Goal: Task Accomplishment & Management: Manage account settings

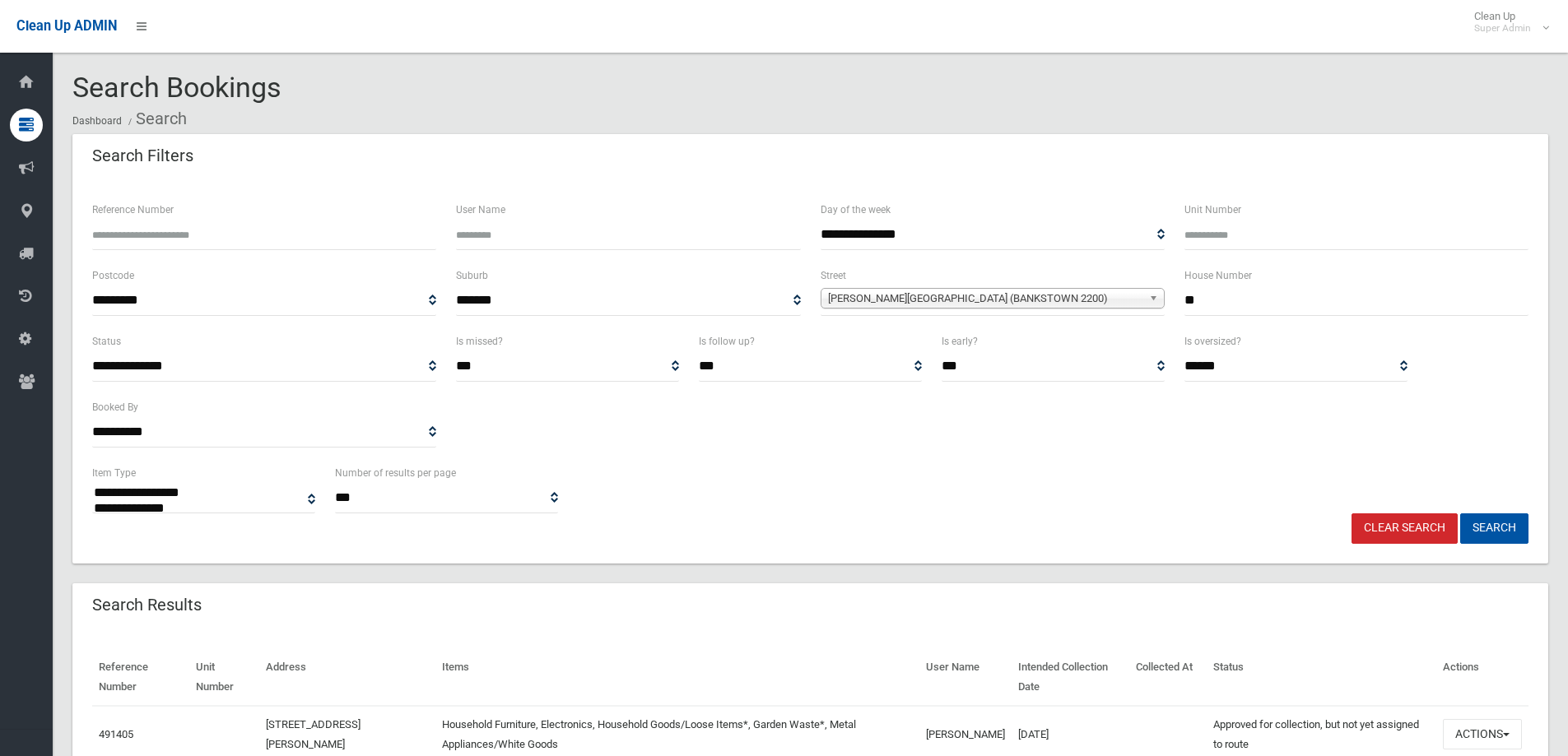
select select
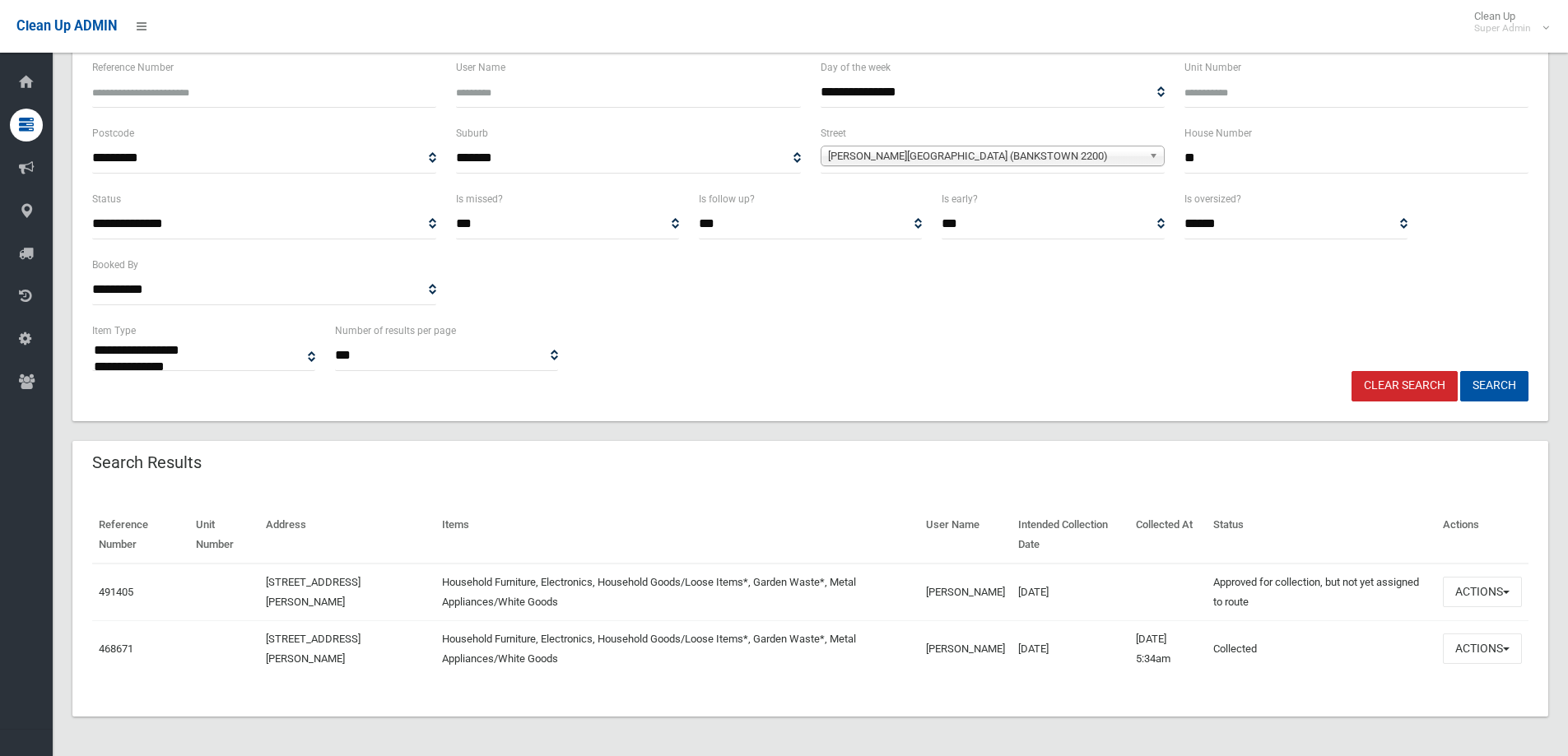
click at [1390, 387] on link "Clear Search" at bounding box center [1404, 385] width 106 height 31
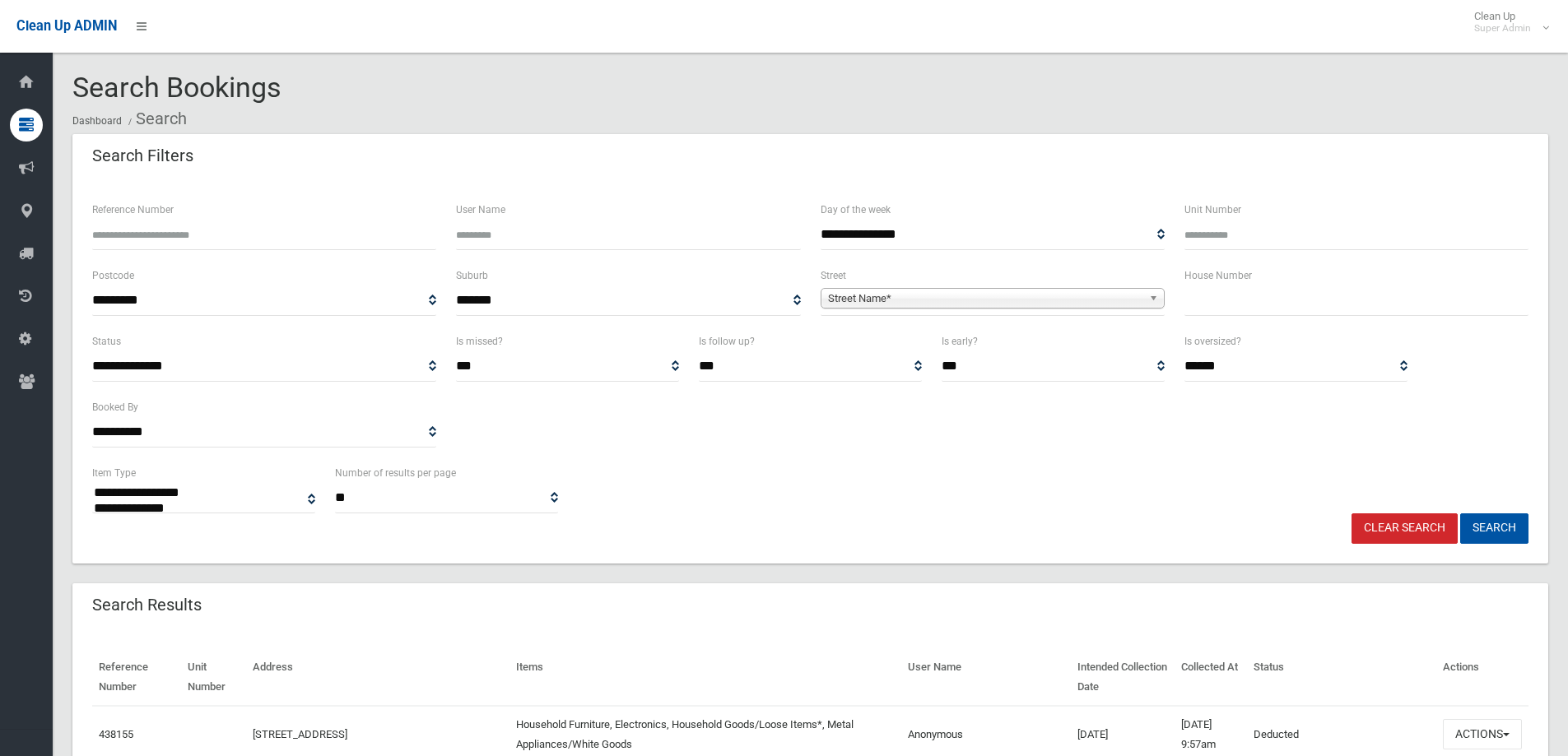
select select
click at [1250, 300] on input "text" at bounding box center [1356, 300] width 344 height 31
click at [1239, 313] on input "text" at bounding box center [1356, 300] width 344 height 31
click at [143, 233] on input "Reference Number" at bounding box center [264, 235] width 344 height 31
type input "******"
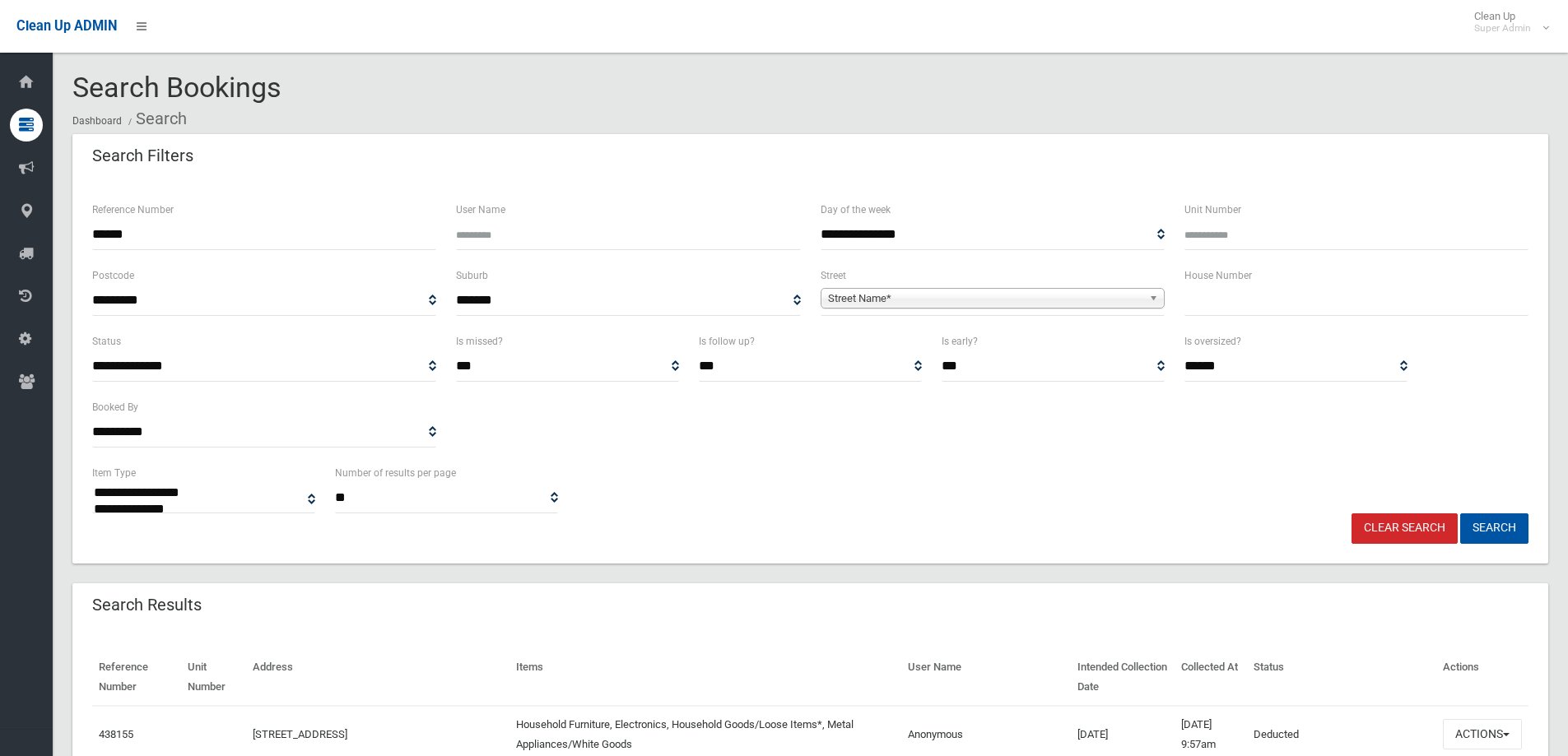
click at [1460, 513] on button "Search" at bounding box center [1494, 528] width 68 height 31
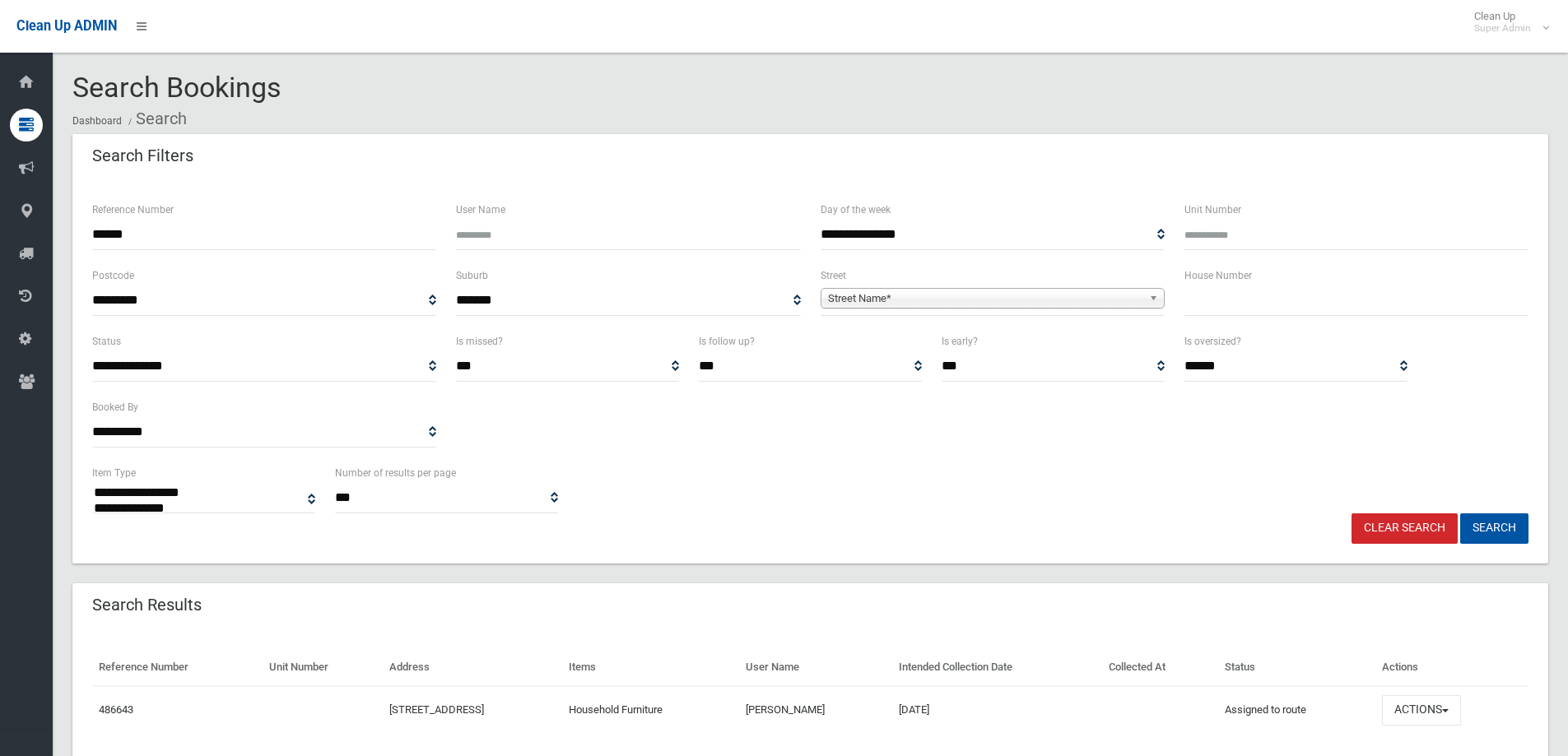
select select
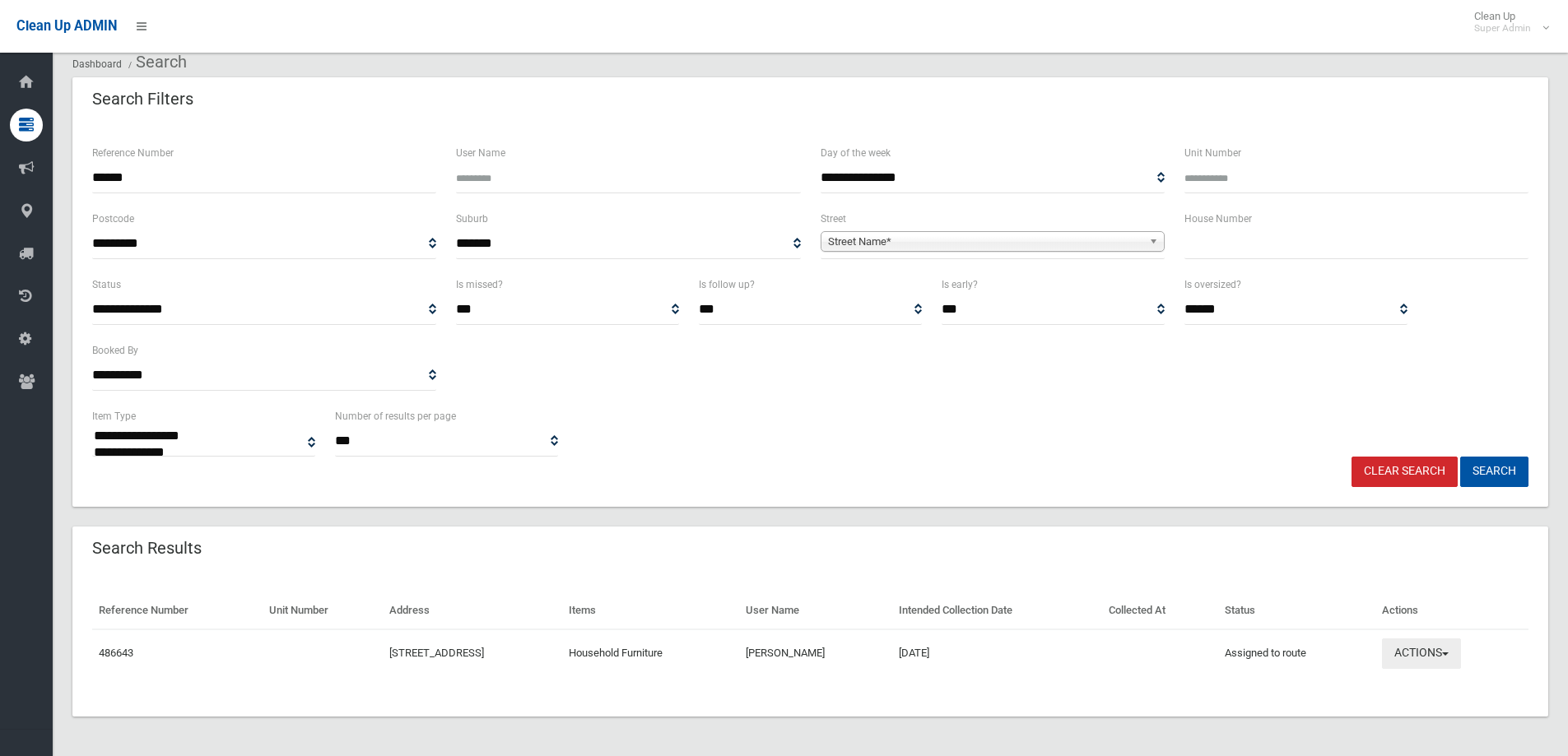
click at [1431, 654] on button "Actions" at bounding box center [1421, 654] width 79 height 31
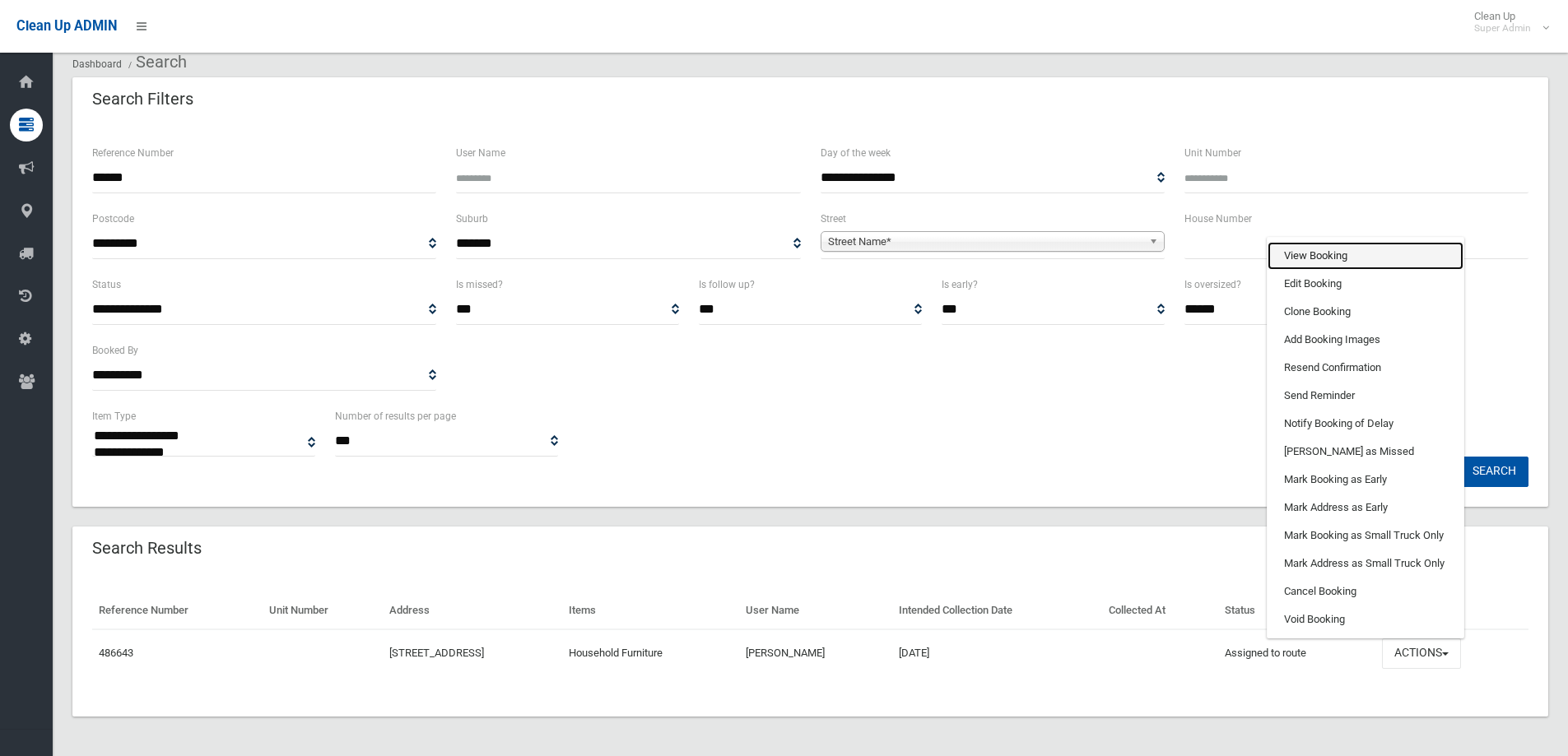
click at [1316, 252] on link "View Booking" at bounding box center [1365, 256] width 195 height 28
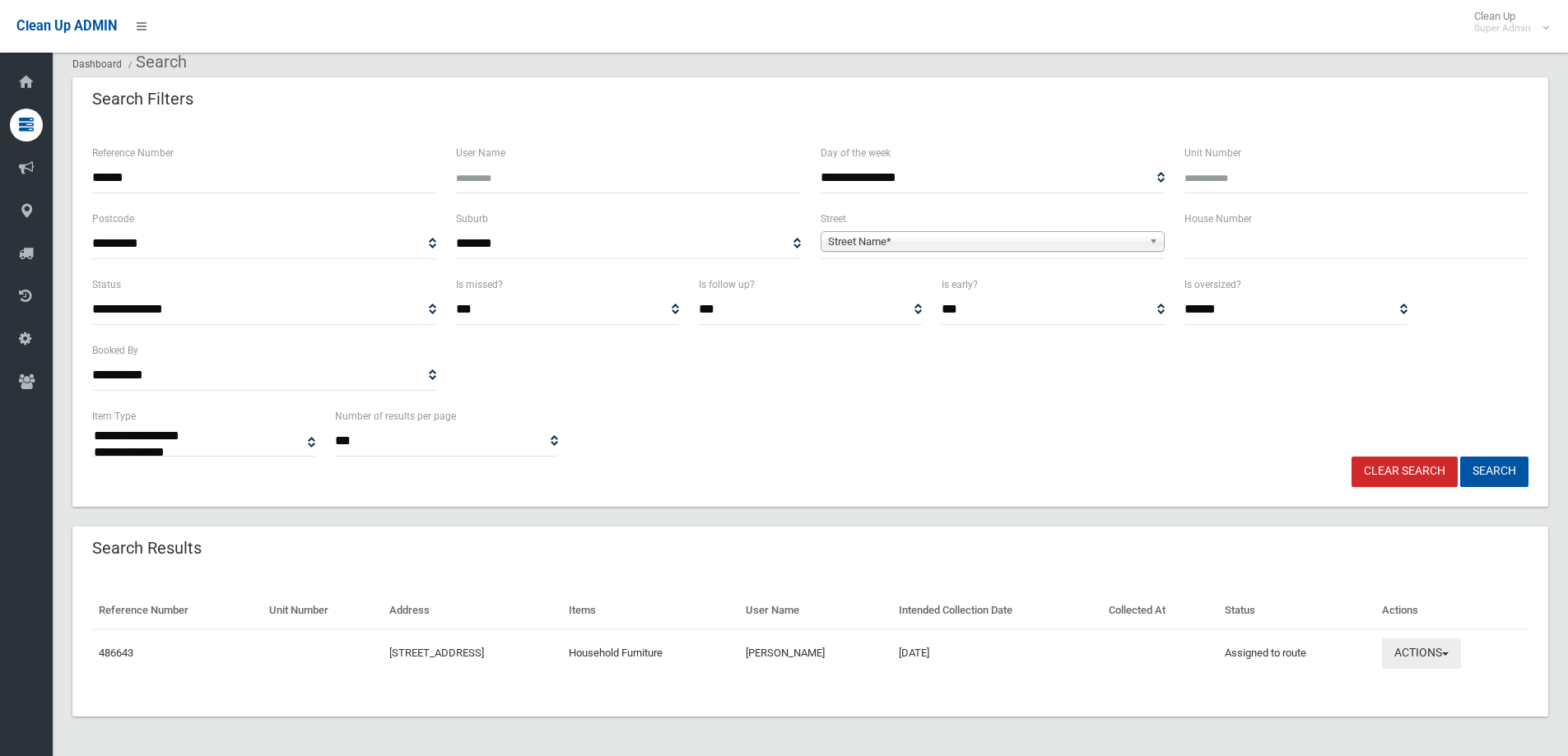
click at [1427, 657] on button "Actions" at bounding box center [1421, 654] width 79 height 31
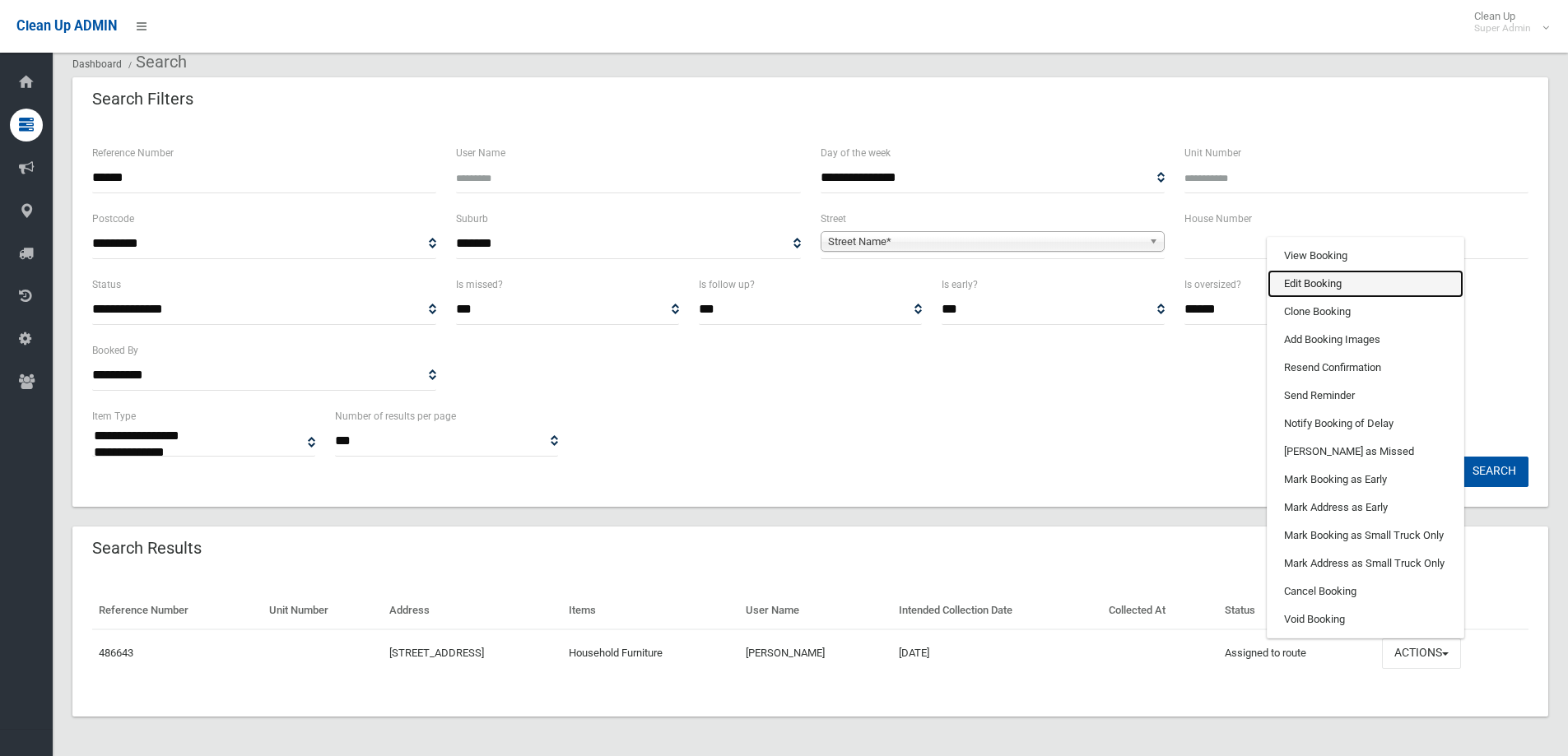
click at [1334, 281] on link "Edit Booking" at bounding box center [1365, 284] width 195 height 28
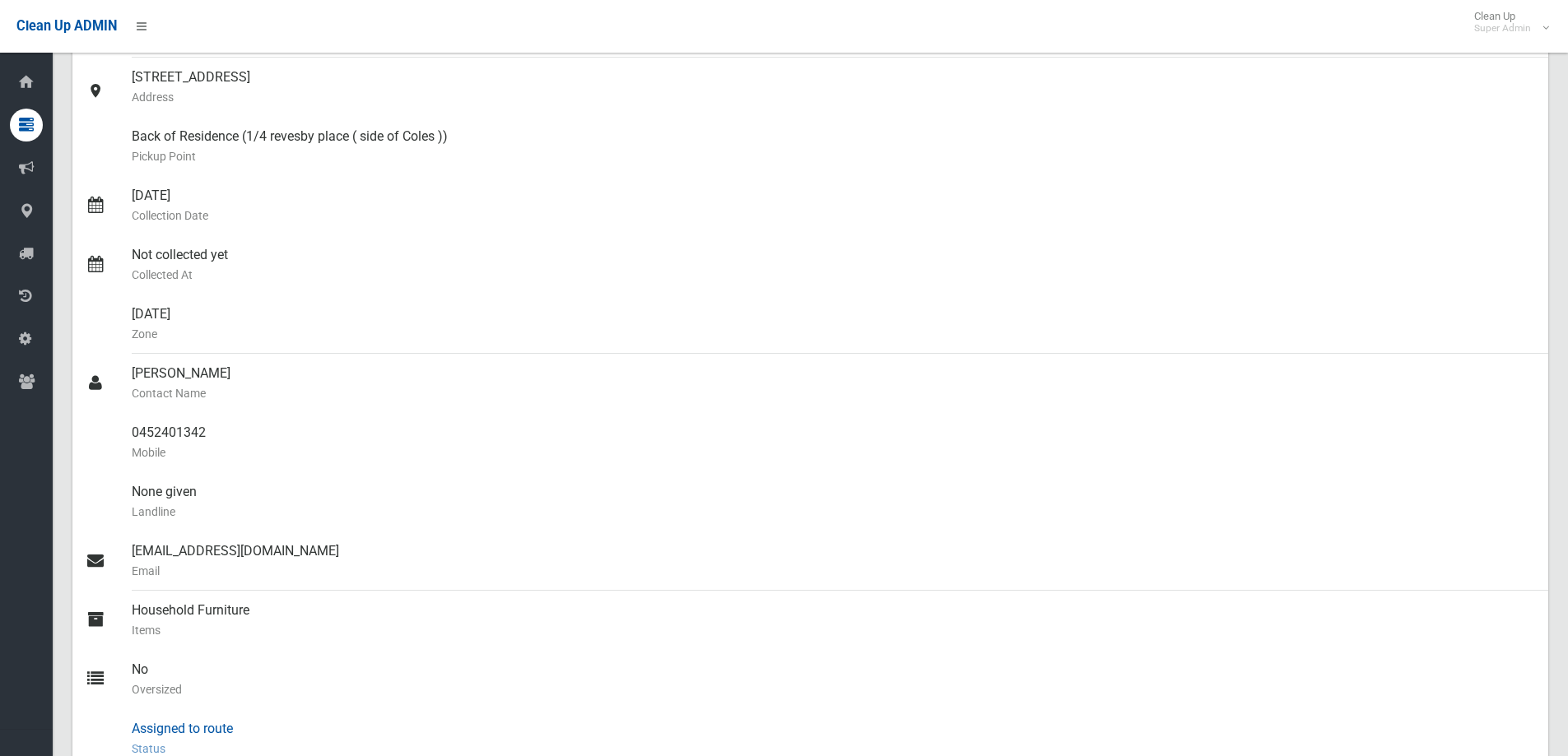
scroll to position [411, 0]
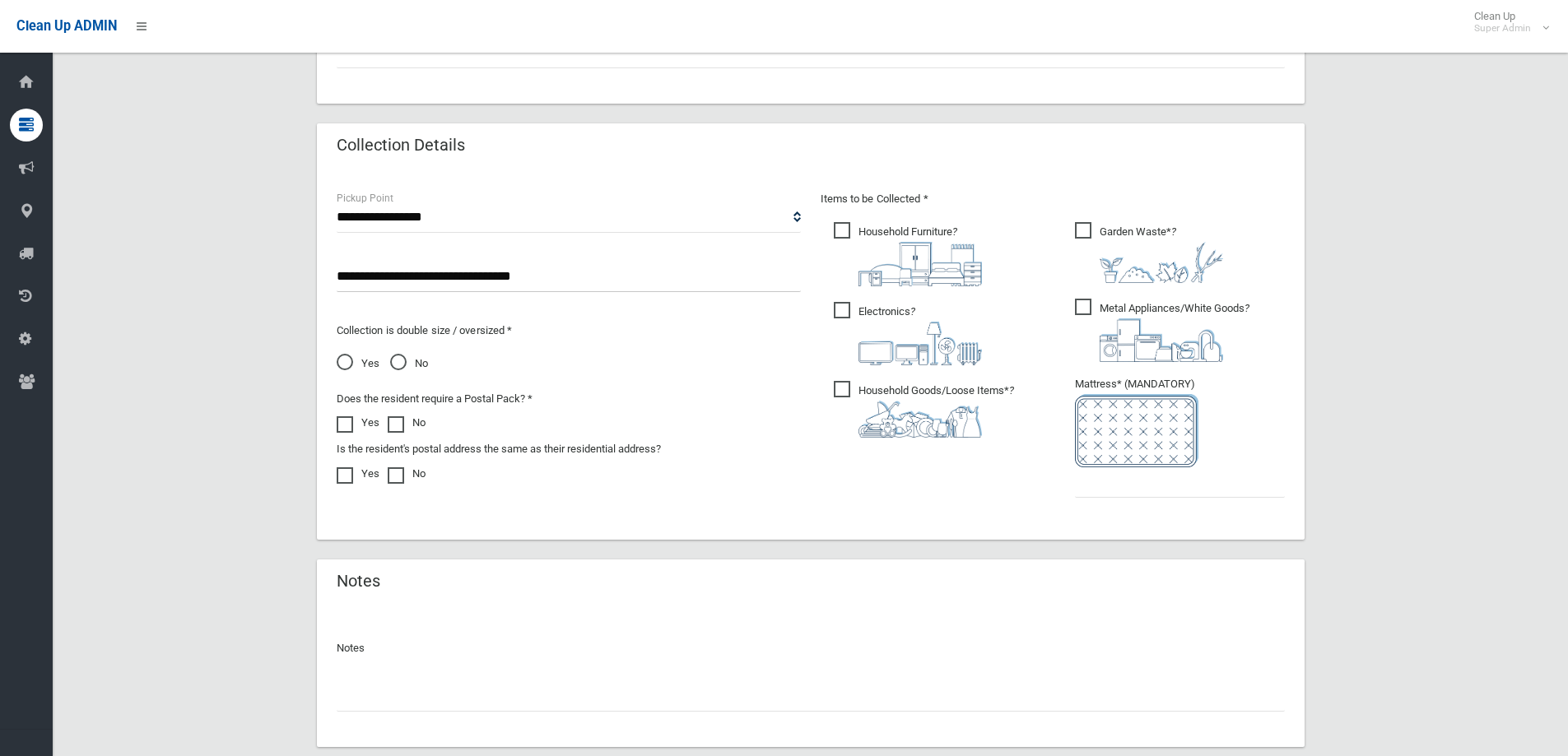
scroll to position [864, 0]
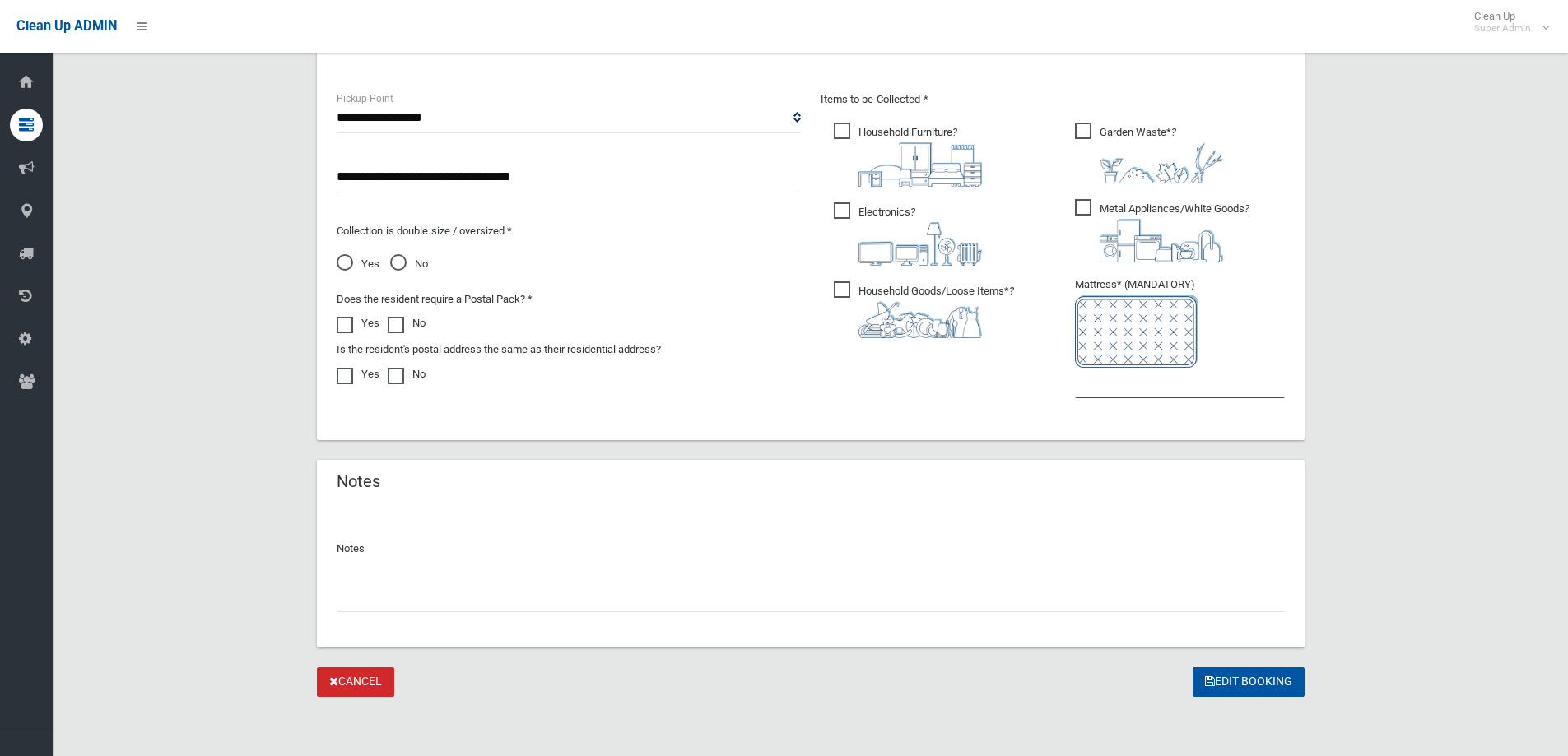
click at [1119, 384] on input "text" at bounding box center [1179, 383] width 209 height 31
type input "*"
click at [371, 589] on input "text" at bounding box center [811, 597] width 948 height 31
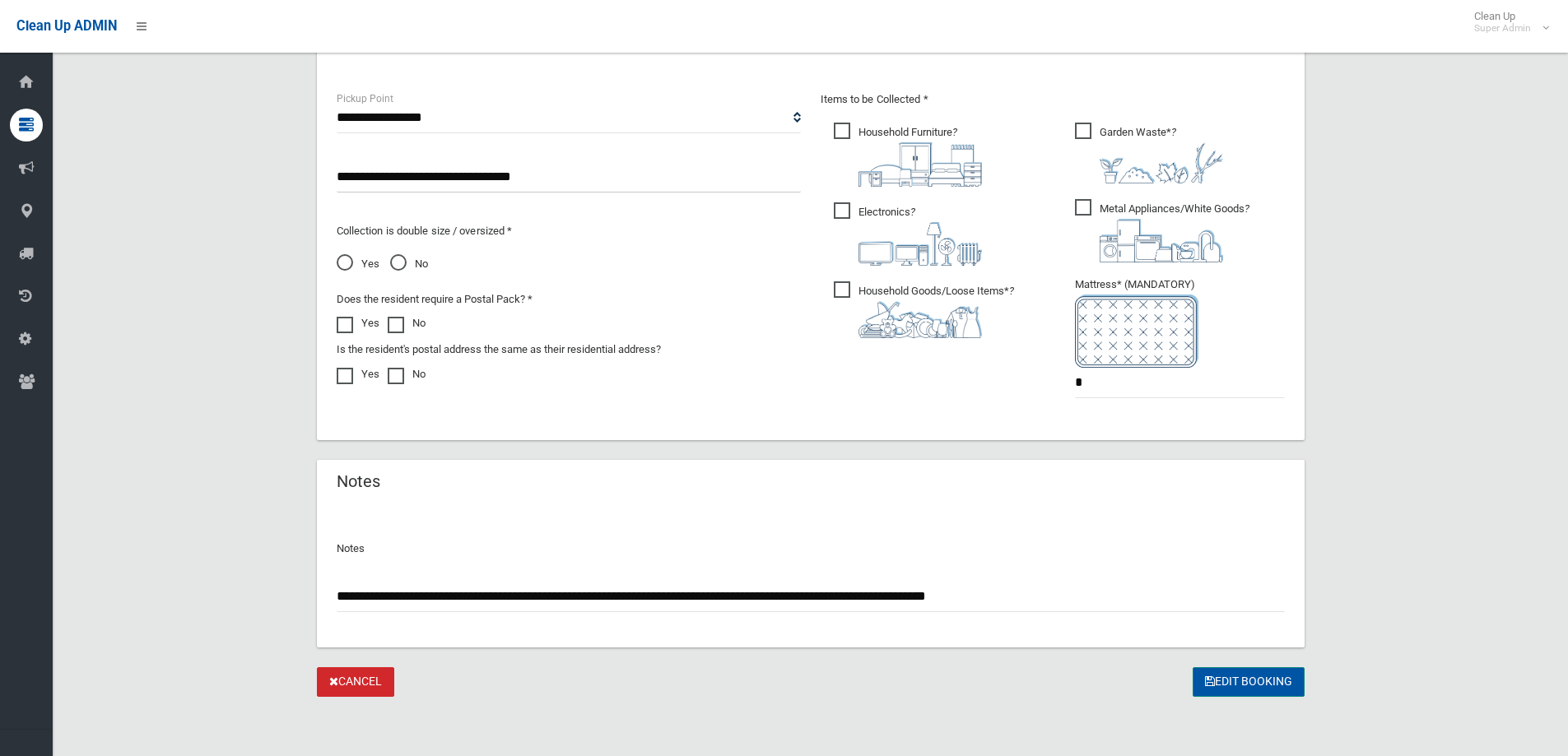
type input "**********"
click at [1259, 675] on button "Edit Booking" at bounding box center [1249, 682] width 112 height 31
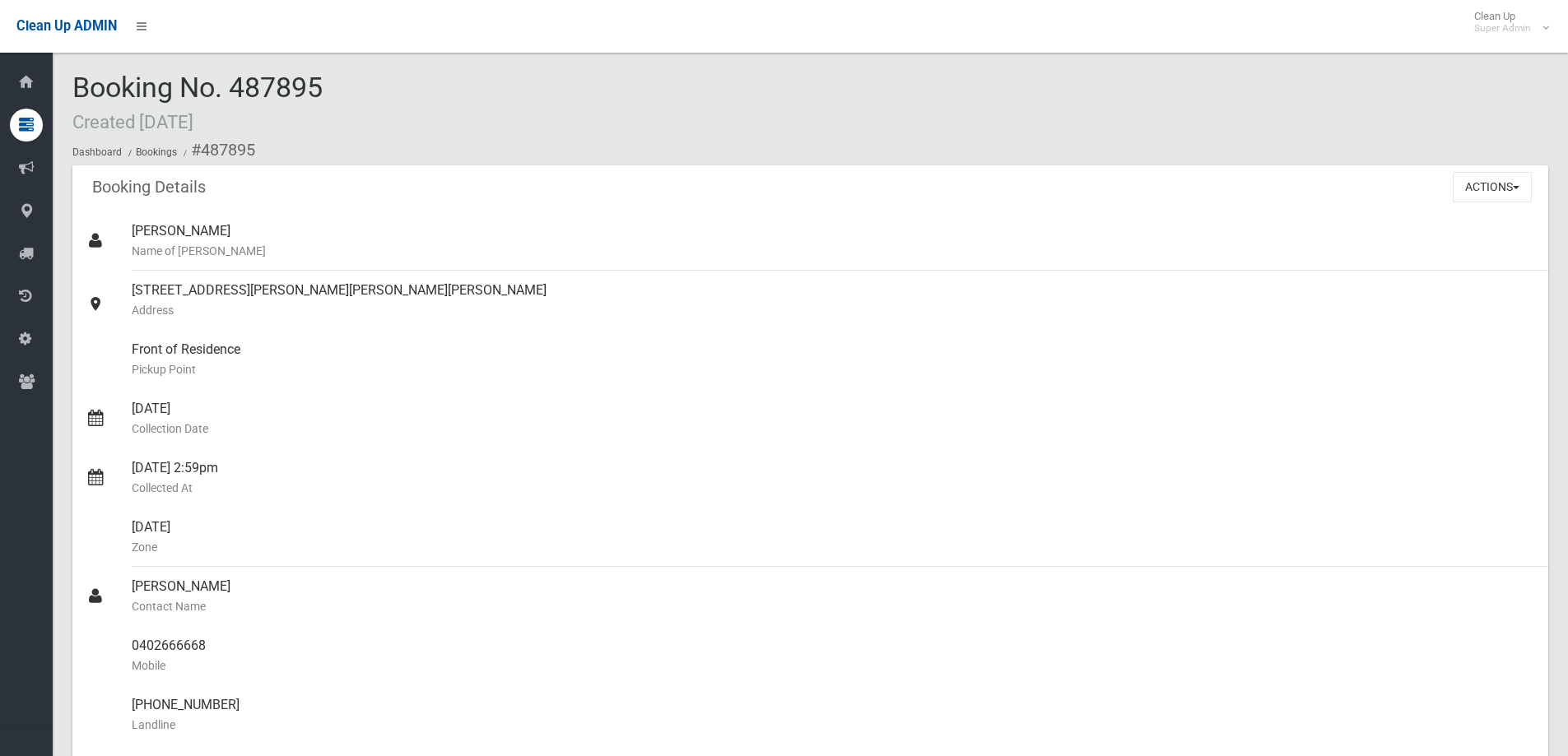
scroll to position [987, 0]
